Goal: Obtain resource: Obtain resource

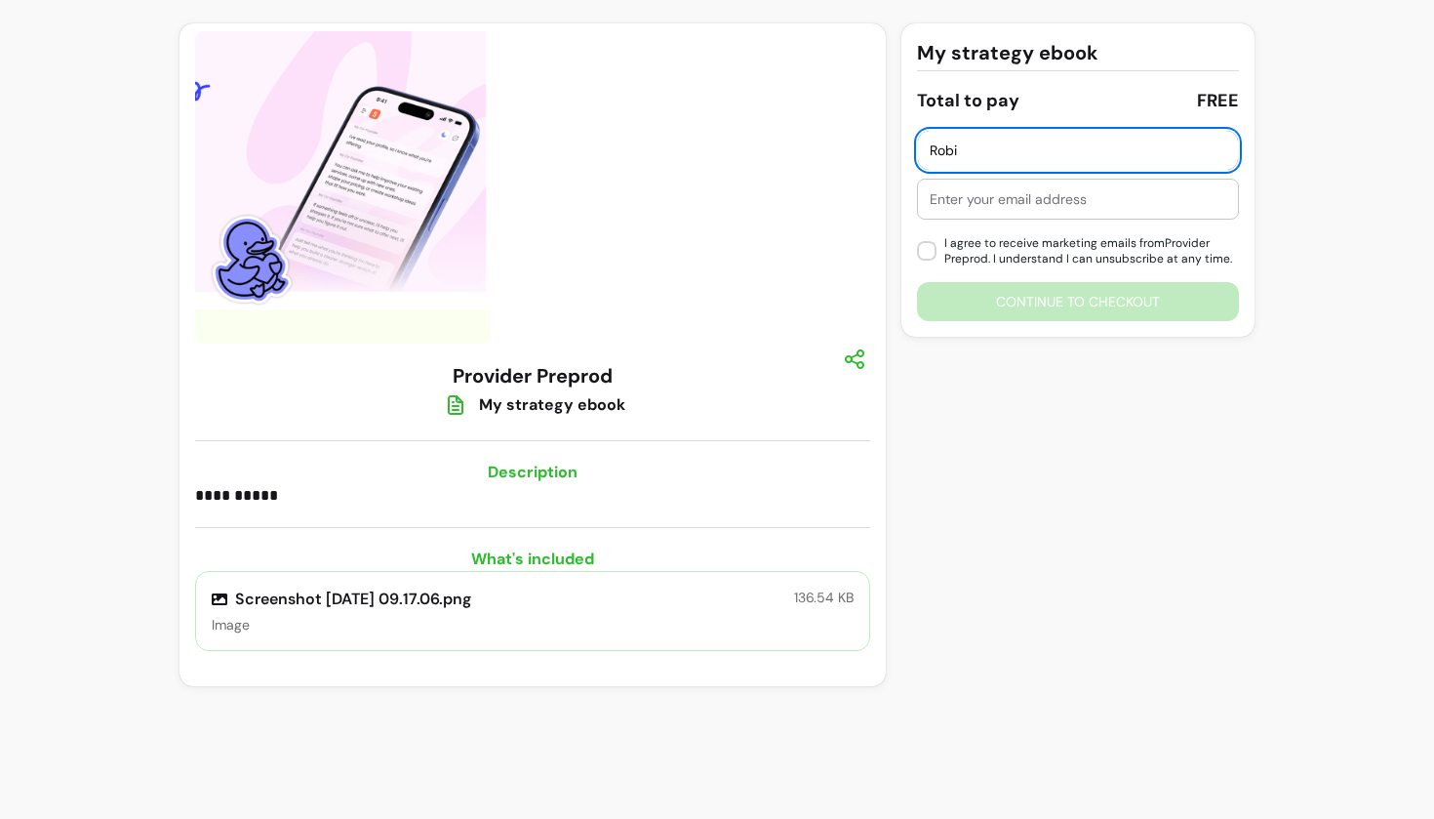
type input "Robi"
type input "morel"
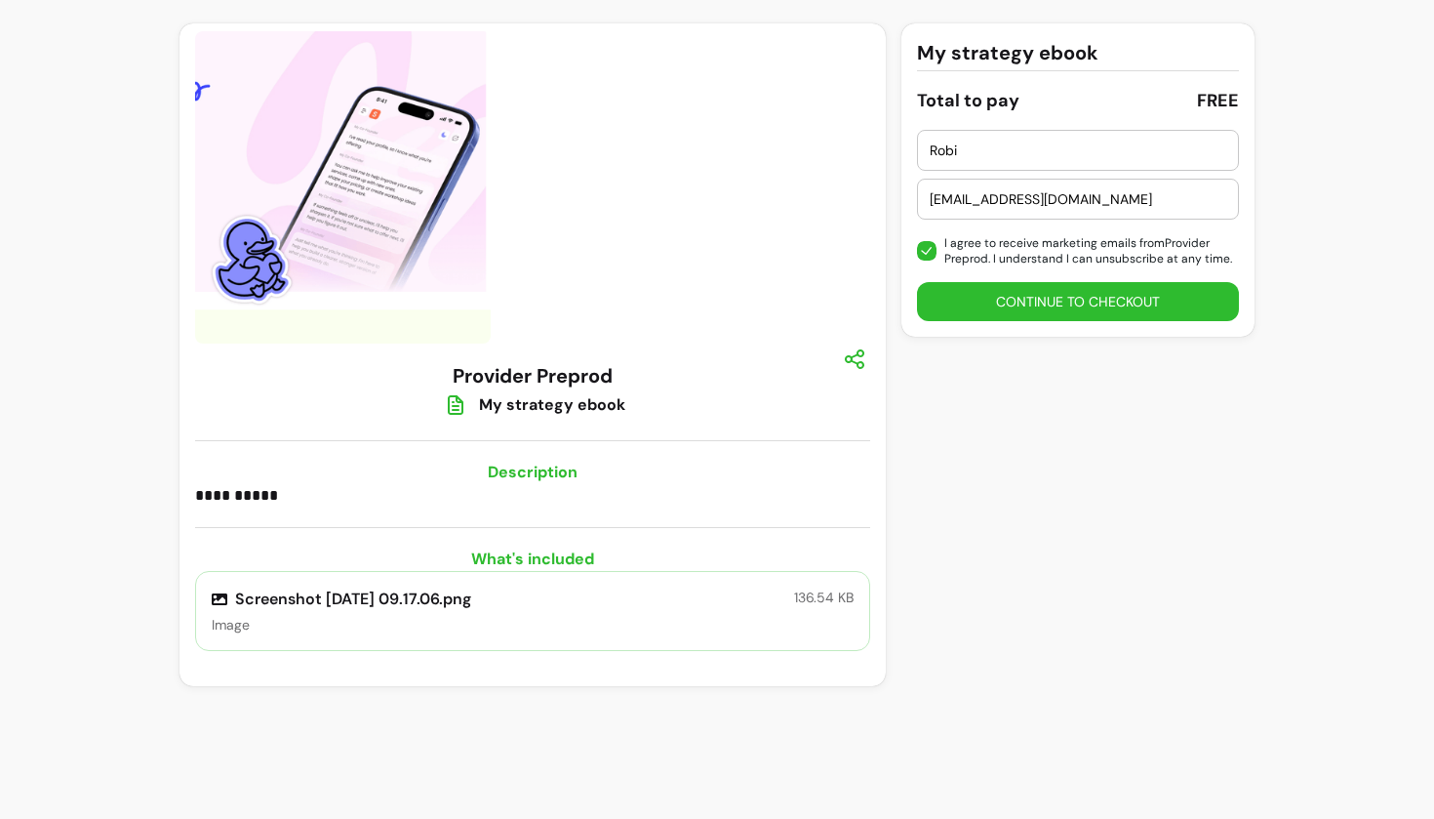
click at [1026, 193] on input "[EMAIL_ADDRESS][DOMAIN_NAME]" at bounding box center [1078, 199] width 297 height 20
type input "[EMAIL_ADDRESS][DOMAIN_NAME]"
click at [1006, 308] on button "Continue to checkout" at bounding box center [1078, 302] width 312 height 38
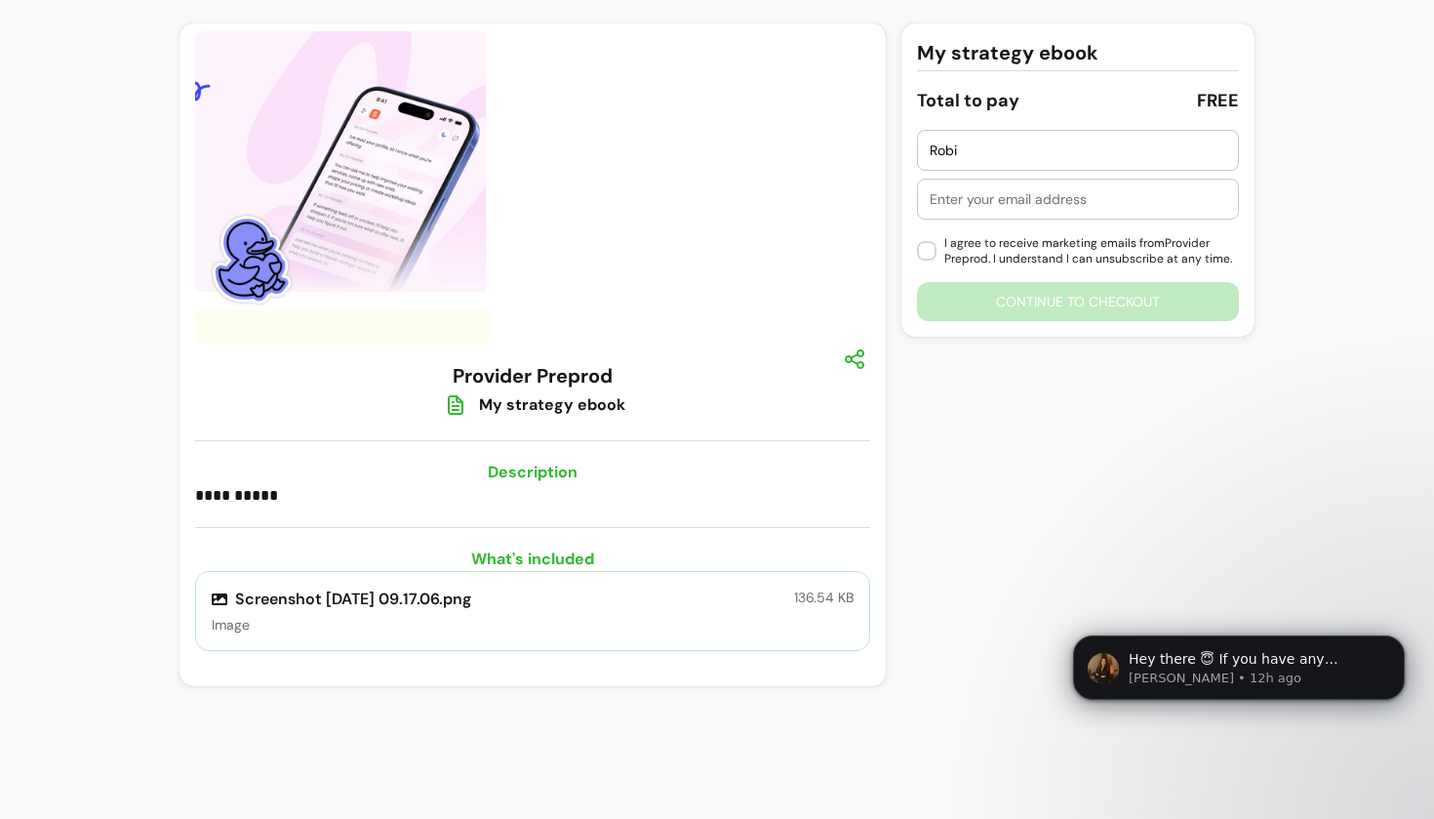
type input "Robi"
click at [1030, 185] on div at bounding box center [1078, 199] width 297 height 39
type input "mo"
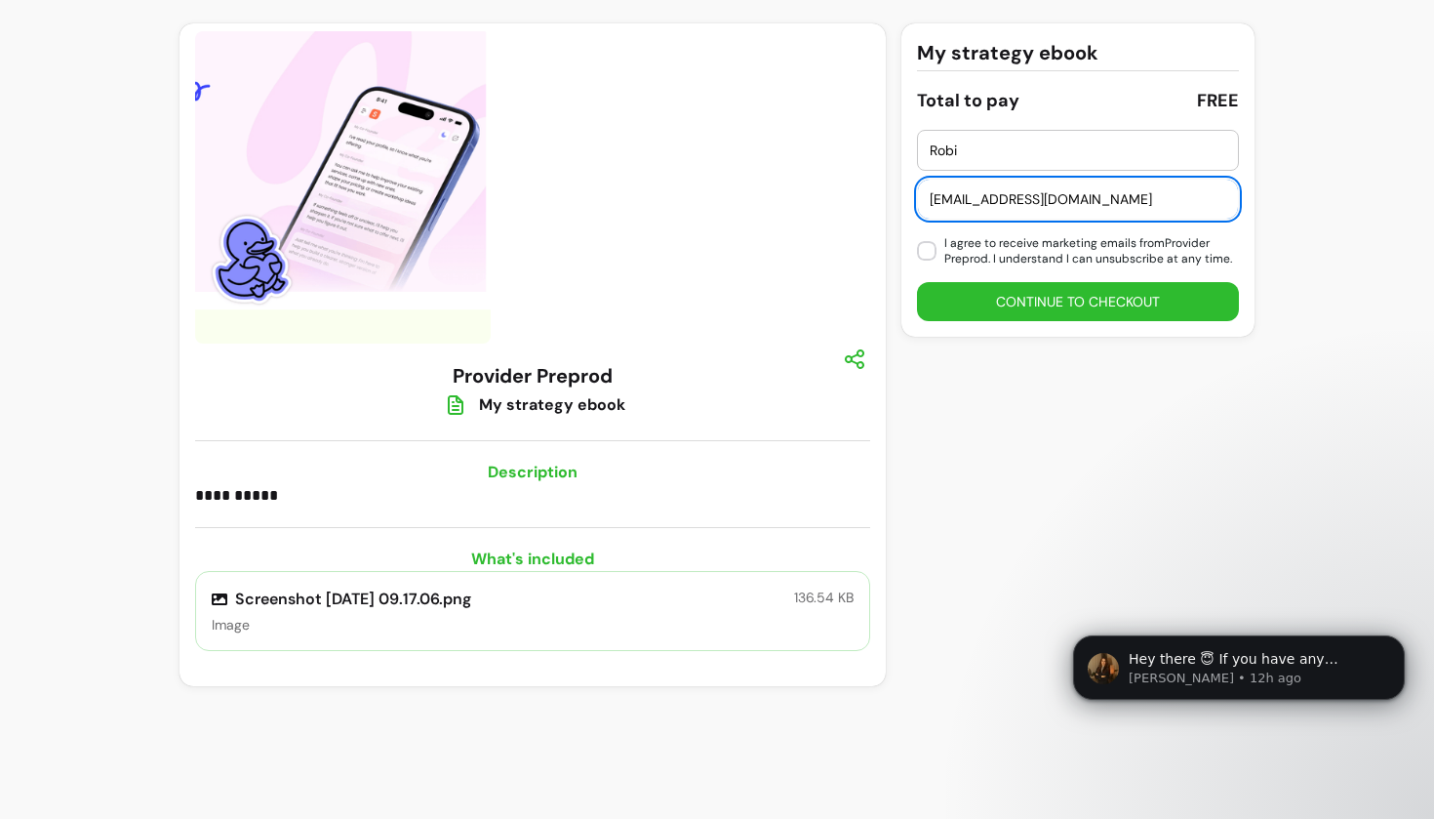
click at [1029, 192] on input "[EMAIL_ADDRESS][DOMAIN_NAME]" at bounding box center [1078, 199] width 297 height 20
type input "[EMAIL_ADDRESS][DOMAIN_NAME]"
click at [970, 316] on button "Continue to checkout" at bounding box center [1078, 301] width 322 height 39
